Goal: Task Accomplishment & Management: Use online tool/utility

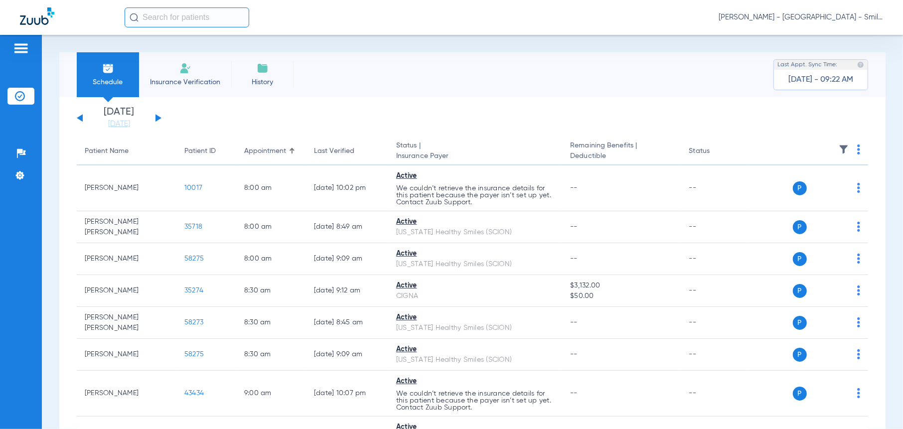
click at [885, 86] on div "Schedule Insurance Verification History Last Appt. Sync Time: [DATE] - 09:22 AM…" at bounding box center [473, 232] width 862 height 394
click at [828, 15] on span "[PERSON_NAME] - [GEOGRAPHIC_DATA] - SmileLand PD" at bounding box center [801, 17] width 165 height 10
click at [831, 53] on span "Log out" at bounding box center [846, 55] width 56 height 7
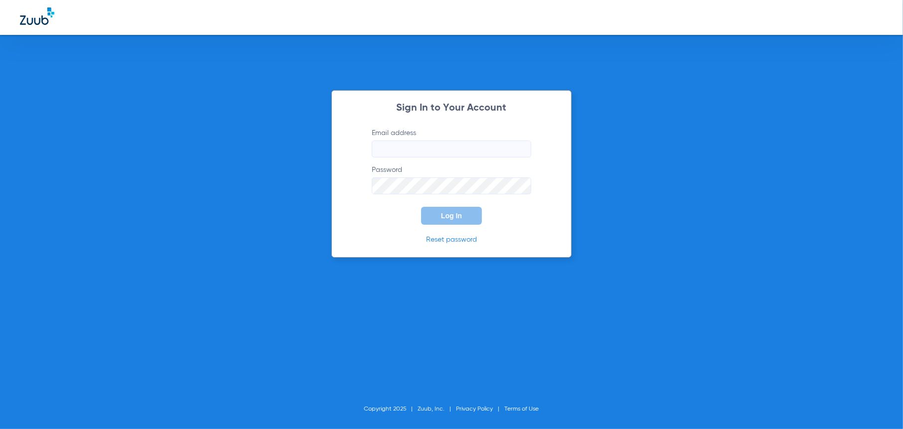
type input "[EMAIL_ADDRESS][DOMAIN_NAME]"
click at [453, 218] on span "Log In" at bounding box center [451, 216] width 21 height 8
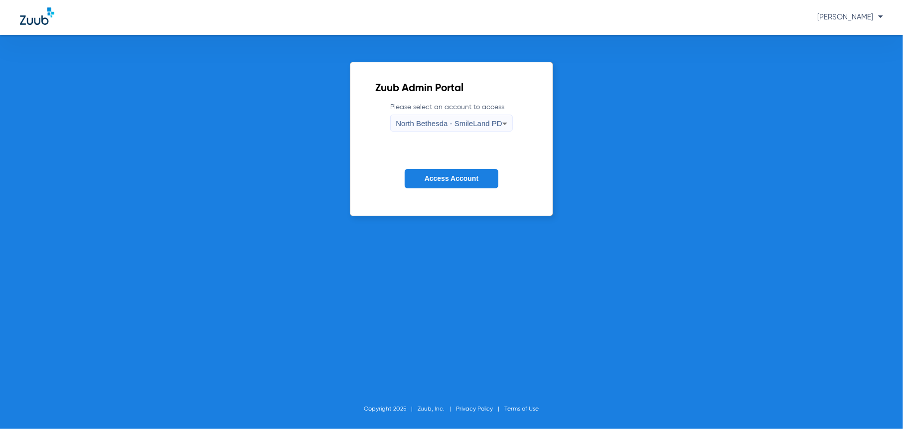
click at [445, 115] on div "North Bethesda - SmileLand PD" at bounding box center [449, 123] width 106 height 17
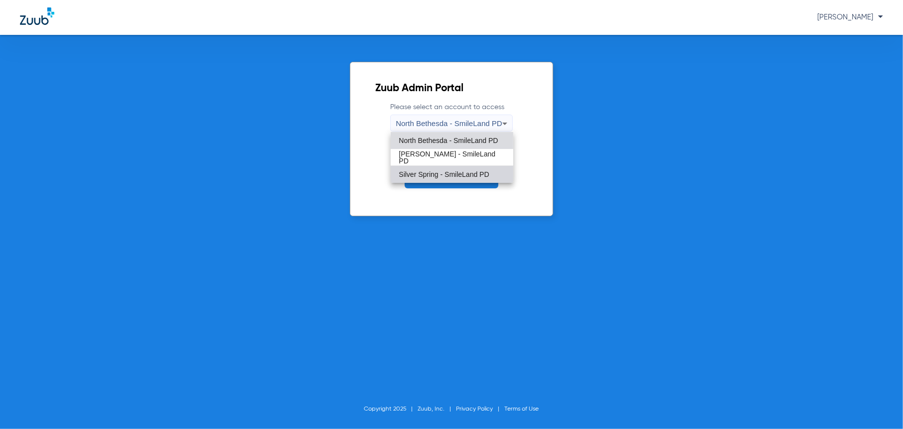
click at [434, 173] on span "Silver Spring - SmileLand PD" at bounding box center [444, 174] width 90 height 7
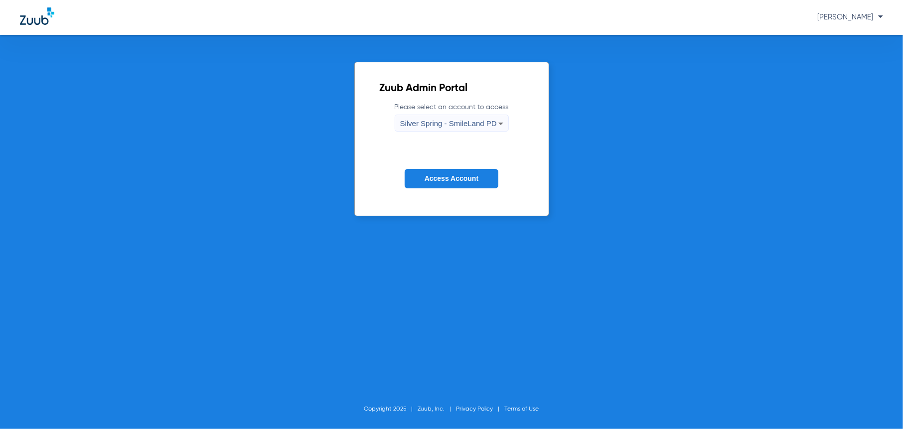
click at [441, 177] on span "Access Account" at bounding box center [452, 179] width 54 height 8
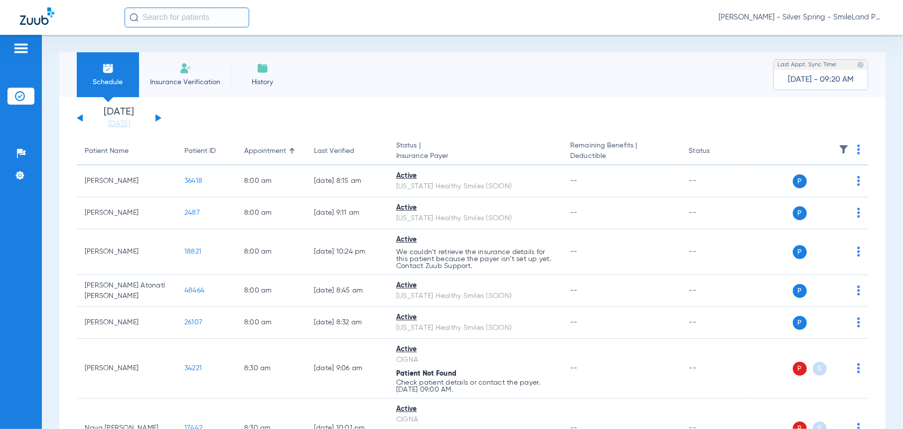
click at [853, 153] on th at bounding box center [809, 152] width 120 height 28
click at [858, 155] on span at bounding box center [859, 152] width 3 height 7
click at [811, 189] on span "Verify All" at bounding box center [814, 189] width 62 height 7
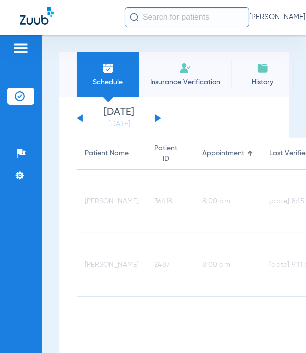
click at [16, 346] on div "Patients Insurance Verification Setup Help Center Settings" at bounding box center [21, 211] width 42 height 353
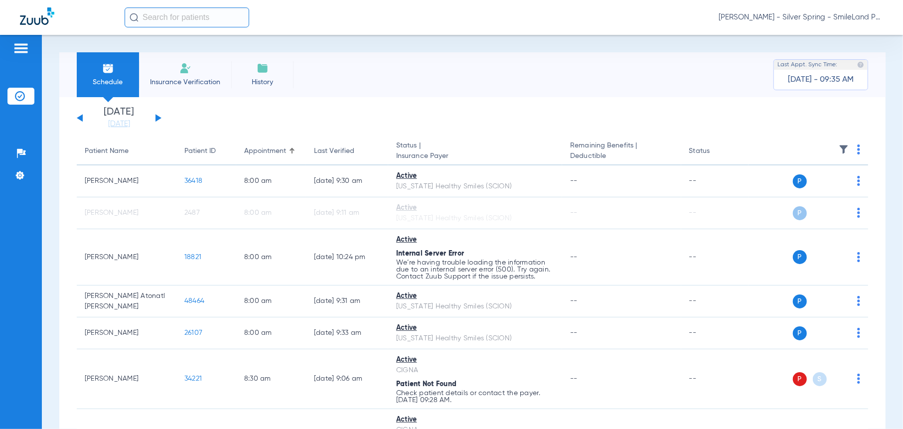
click at [157, 117] on button at bounding box center [159, 117] width 6 height 7
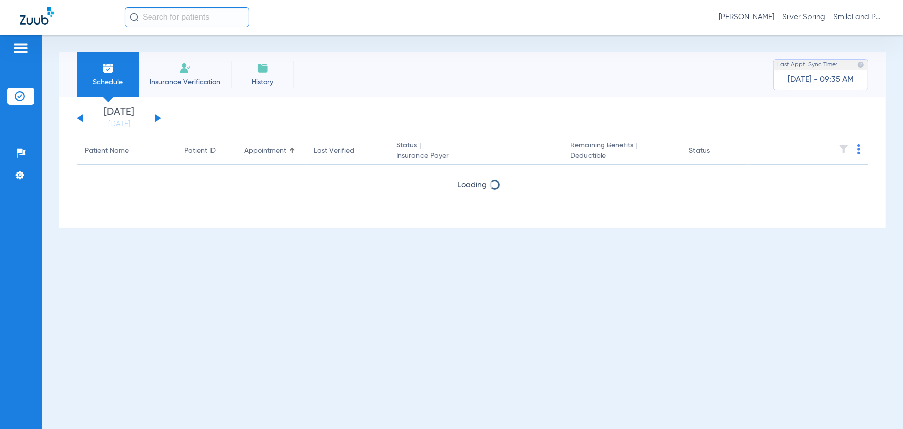
click at [157, 117] on button at bounding box center [159, 117] width 6 height 7
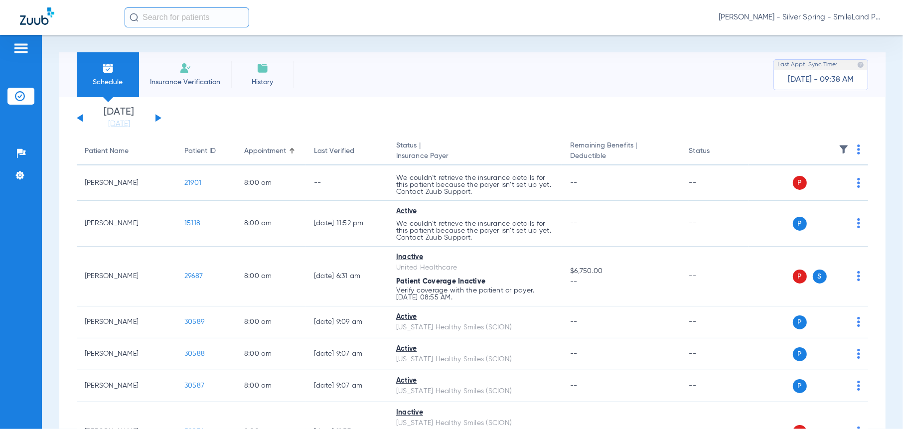
click at [649, 79] on div "Schedule Insurance Verification History Last Appt. Sync Time: [DATE] - 09:38 AM" at bounding box center [472, 74] width 827 height 45
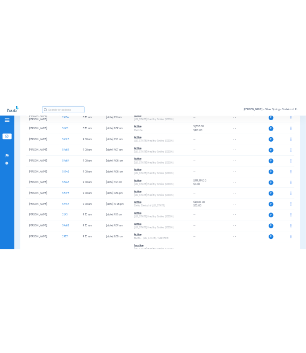
scroll to position [548, 0]
